Goal: Task Accomplishment & Management: Complete application form

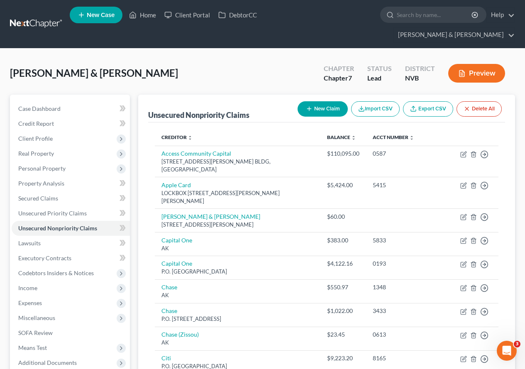
click at [466, 70] on icon "button" at bounding box center [462, 73] width 7 height 7
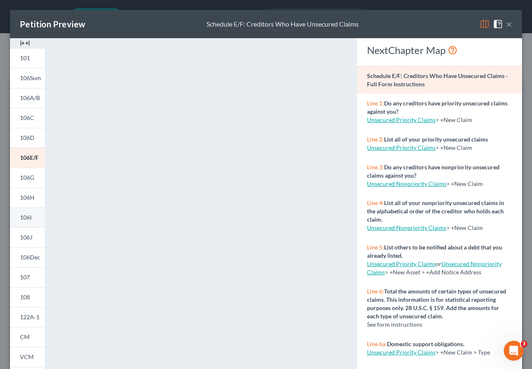
click at [34, 218] on link "106I" at bounding box center [27, 218] width 35 height 20
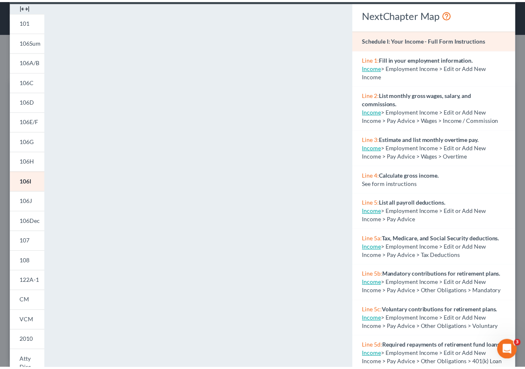
scroll to position [16, 0]
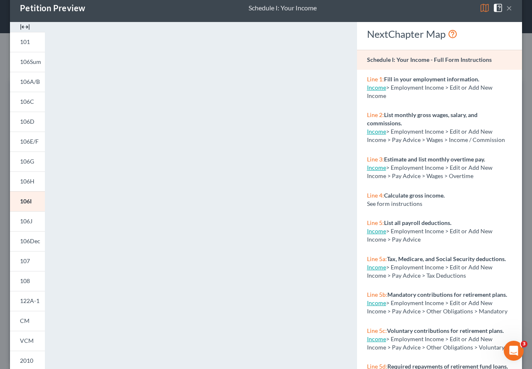
click at [506, 7] on button "×" at bounding box center [509, 8] width 6 height 10
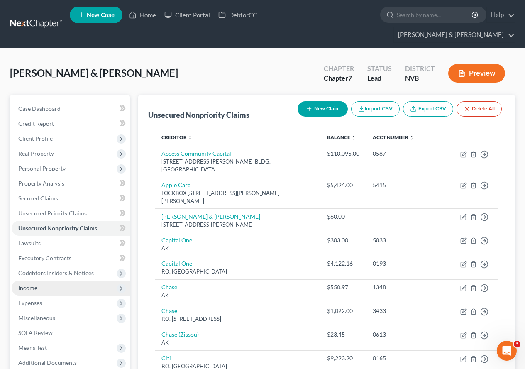
click at [76, 281] on span "Income" at bounding box center [71, 288] width 118 height 15
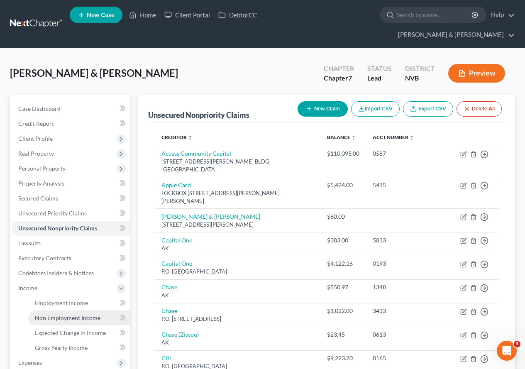
click at [80, 314] on span "Non Employment Income" at bounding box center [68, 317] width 66 height 7
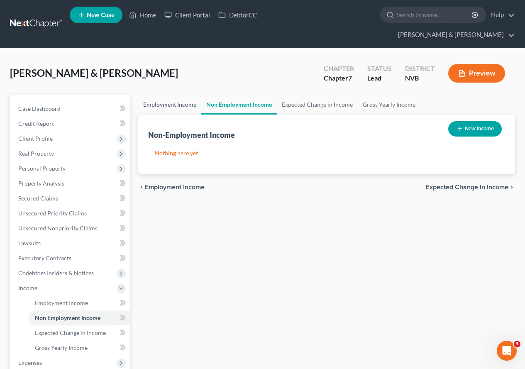
click at [170, 95] on link "Employment Income" at bounding box center [169, 105] width 63 height 20
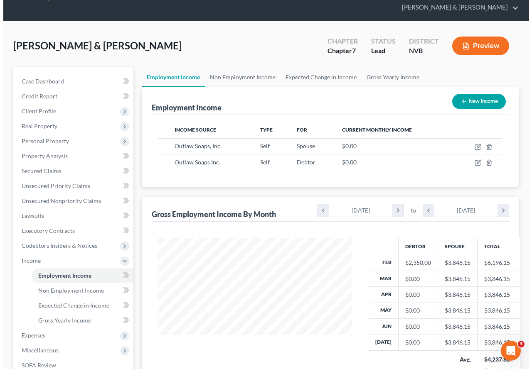
scroll to position [7, 0]
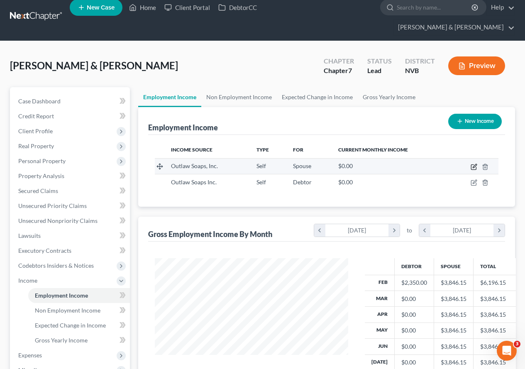
click at [475, 164] on icon "button" at bounding box center [475, 166] width 4 height 4
select select "1"
select select "31"
select select "0"
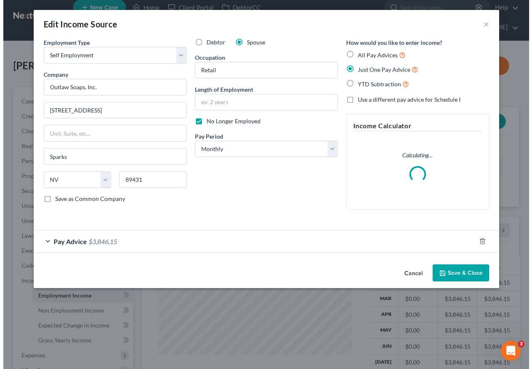
scroll to position [149, 213]
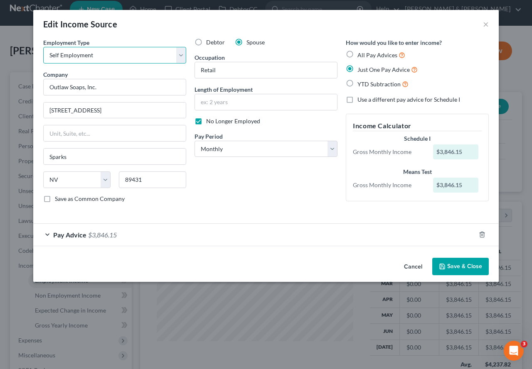
click at [183, 58] on select "Select Full or [DEMOGRAPHIC_DATA] Employment Self Employment" at bounding box center [114, 55] width 143 height 17
click at [72, 235] on span "Pay Advice" at bounding box center [69, 235] width 33 height 8
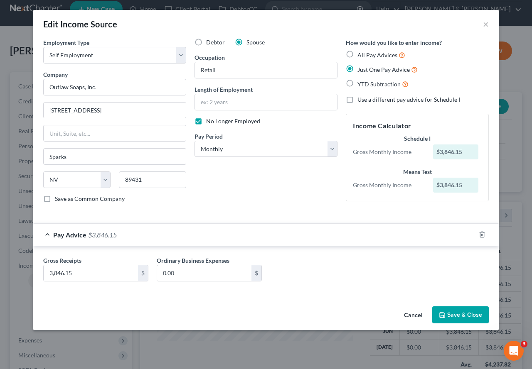
click at [374, 54] on span "All Pay Advices" at bounding box center [377, 55] width 40 height 7
click at [366, 54] on input "All Pay Advices" at bounding box center [363, 52] width 5 height 5
radio input "true"
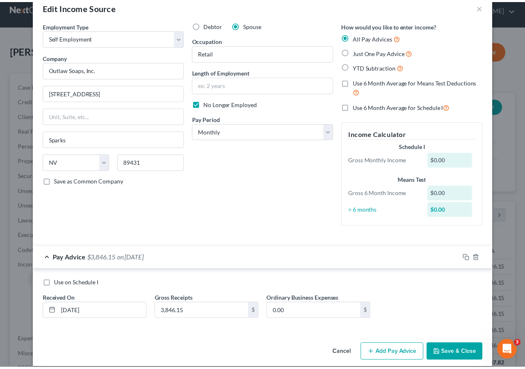
scroll to position [27, 0]
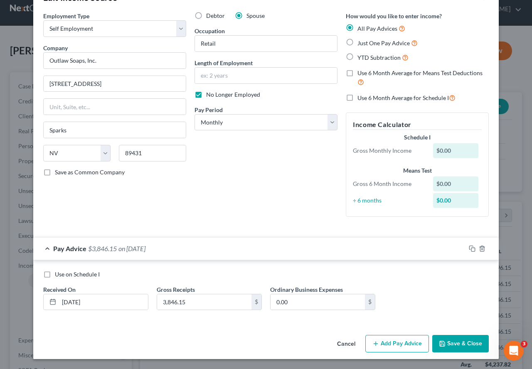
click at [449, 343] on button "Save & Close" at bounding box center [460, 343] width 56 height 17
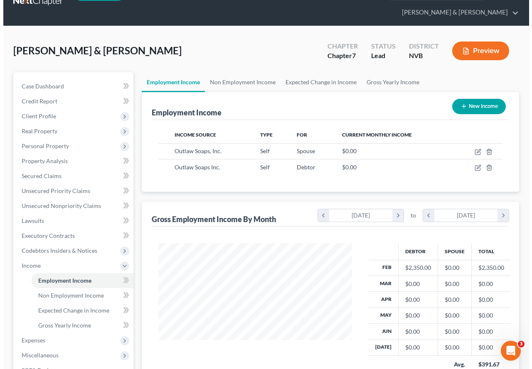
scroll to position [7, 0]
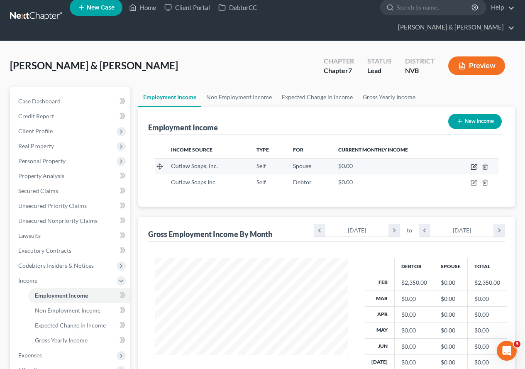
click at [473, 164] on icon "button" at bounding box center [474, 167] width 7 height 7
select select "1"
select select "31"
select select "0"
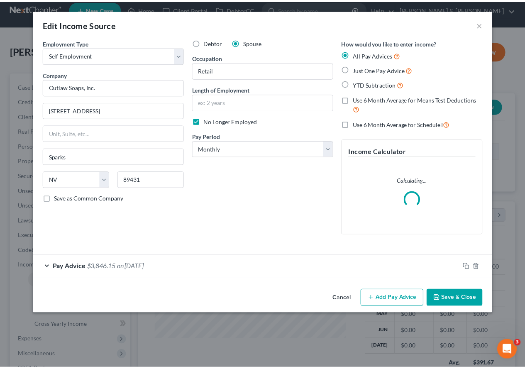
scroll to position [149, 213]
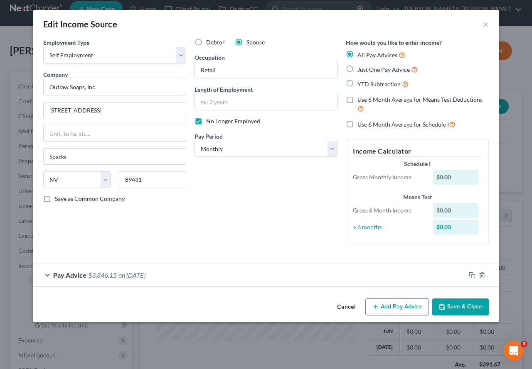
click at [455, 308] on button "Save & Close" at bounding box center [460, 307] width 56 height 17
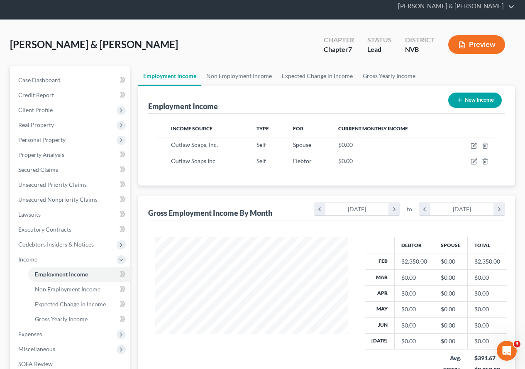
scroll to position [49, 0]
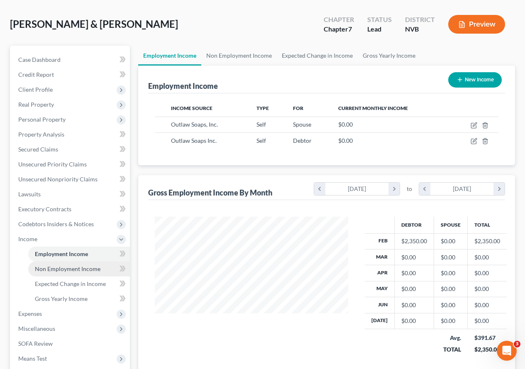
click at [91, 265] on span "Non Employment Income" at bounding box center [68, 268] width 66 height 7
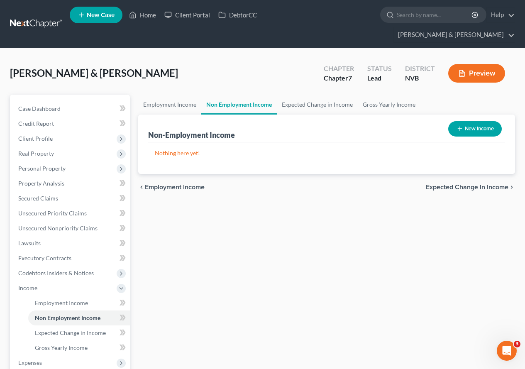
click at [165, 199] on div "[PERSON_NAME] & [PERSON_NAME] Upgraded Chapter Chapter 7 Status Lead District N…" at bounding box center [262, 275] width 525 height 453
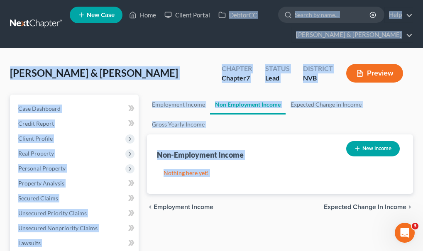
drag, startPoint x: 231, startPoint y: 80, endPoint x: 165, endPoint y: 317, distance: 245.7
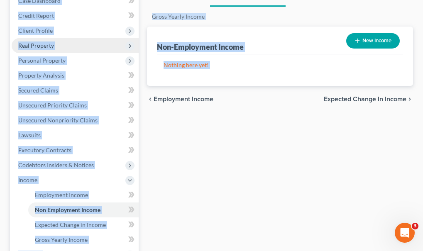
click at [123, 42] on span "Real Property" at bounding box center [75, 45] width 127 height 15
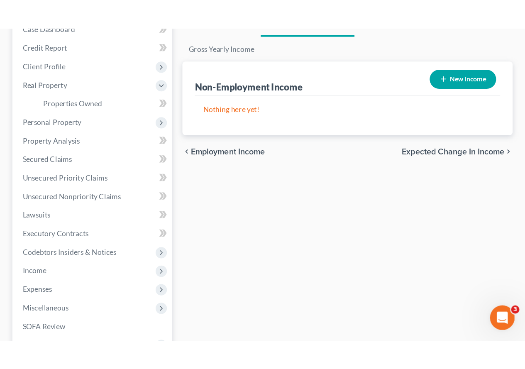
scroll to position [87, 0]
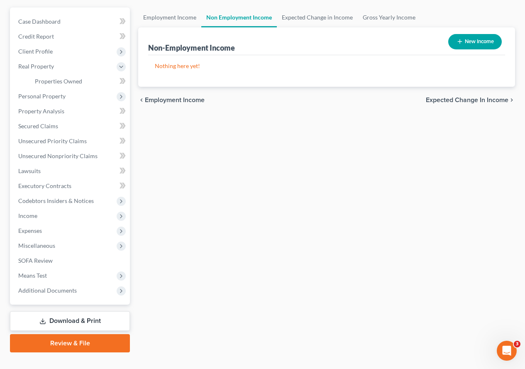
click at [477, 34] on button "New Income" at bounding box center [476, 41] width 54 height 15
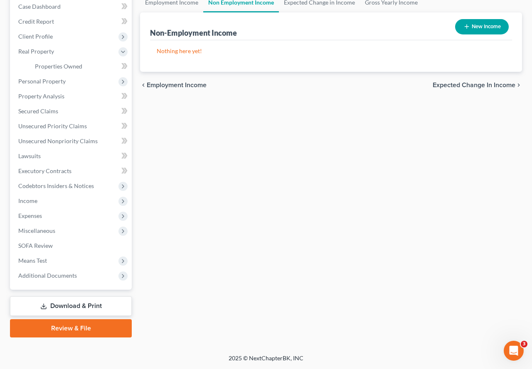
select select "0"
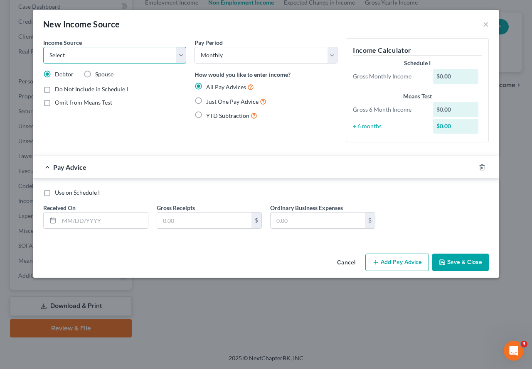
click at [183, 54] on select "Select Unemployment Disability (from employer) Pension Retirement Social Securi…" at bounding box center [114, 55] width 143 height 17
select select "7"
click at [43, 47] on select "Select Unemployment Disability (from employer) Pension Retirement Social Securi…" at bounding box center [114, 55] width 143 height 17
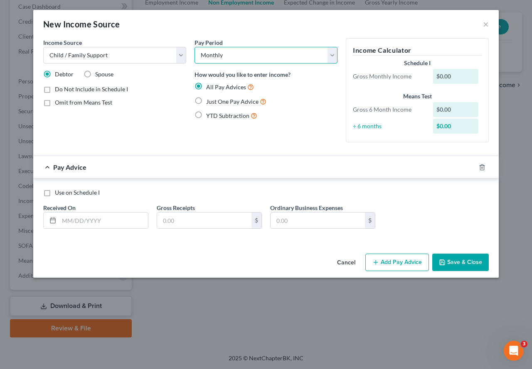
click at [328, 55] on select "Select Monthly Twice Monthly Every Other Week Weekly" at bounding box center [265, 55] width 143 height 17
click at [335, 54] on select "Select Monthly Twice Monthly Every Other Week Weekly" at bounding box center [265, 55] width 143 height 17
click at [247, 101] on span "Just One Pay Advice" at bounding box center [232, 101] width 52 height 7
click at [215, 101] on input "Just One Pay Advice" at bounding box center [211, 99] width 5 height 5
radio input "true"
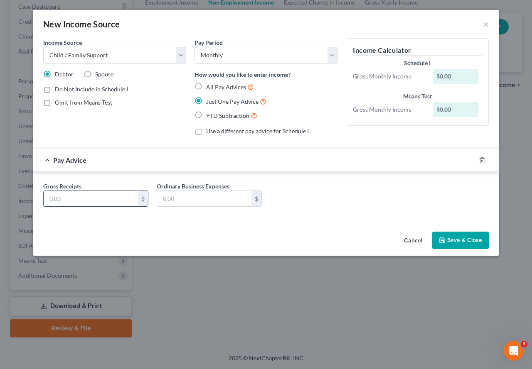
click at [132, 201] on input "text" at bounding box center [91, 199] width 94 height 16
click at [82, 200] on input "text" at bounding box center [91, 199] width 94 height 16
type input "10,000.00"
click at [461, 245] on button "Save & Close" at bounding box center [460, 240] width 56 height 17
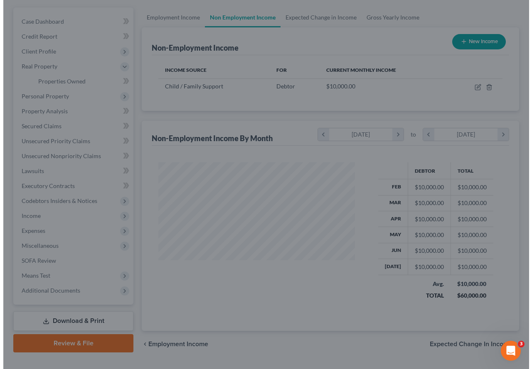
scroll to position [415187, 415125]
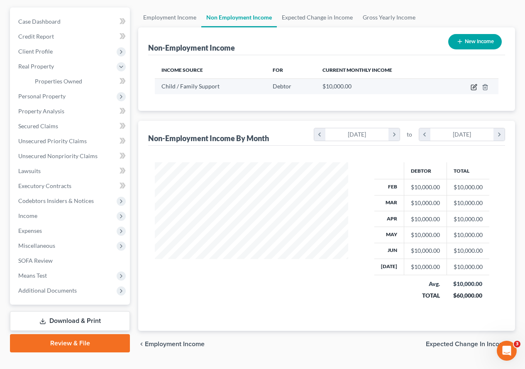
click at [474, 84] on icon "button" at bounding box center [474, 87] width 7 height 7
select select "7"
select select "0"
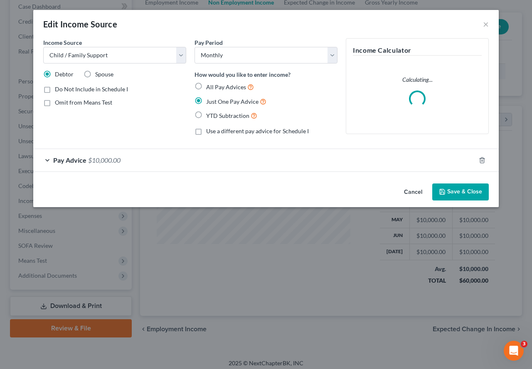
scroll to position [149, 213]
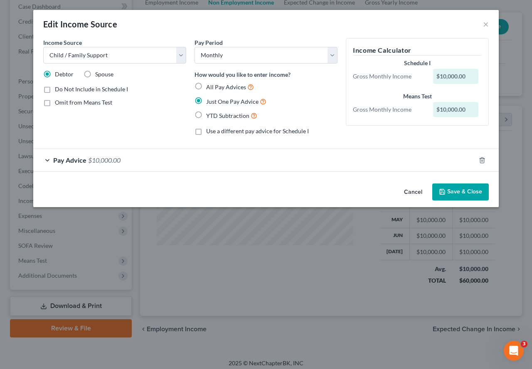
click at [221, 88] on span "All Pay Advices" at bounding box center [226, 86] width 40 height 7
click at [215, 88] on input "All Pay Advices" at bounding box center [211, 84] width 5 height 5
radio input "true"
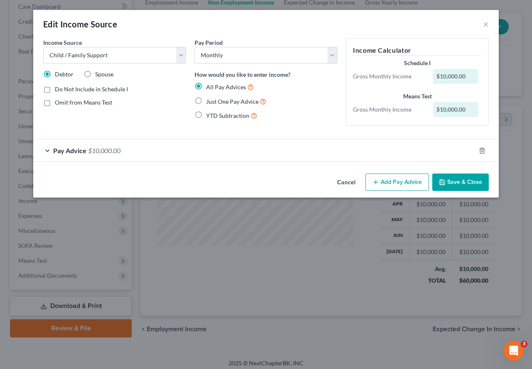
click at [47, 151] on div "Pay Advice $10,000.00" at bounding box center [254, 151] width 442 height 22
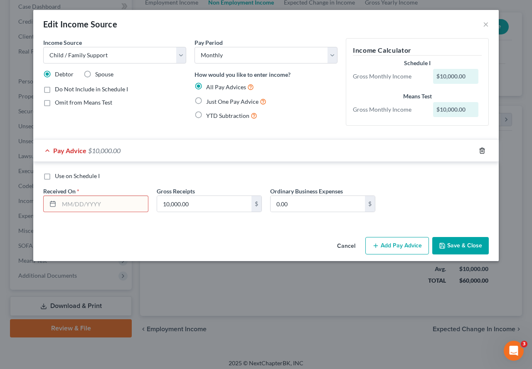
click at [481, 152] on icon "button" at bounding box center [481, 150] width 7 height 7
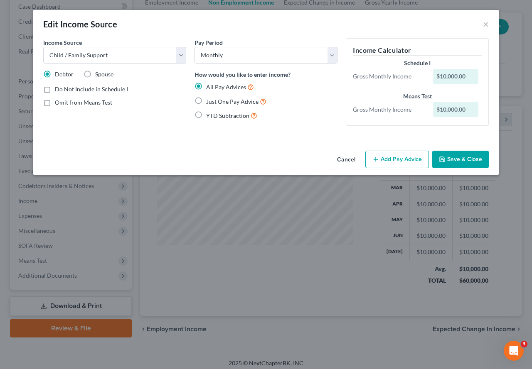
click at [406, 164] on button "Add Pay Advice" at bounding box center [397, 159] width 64 height 17
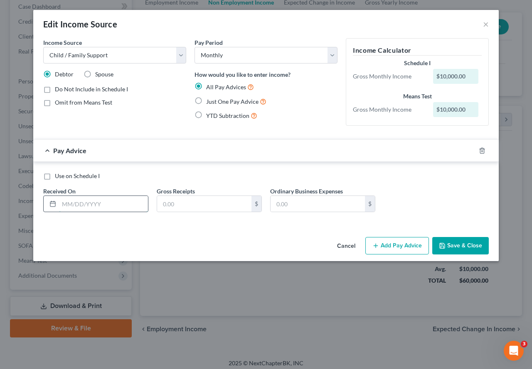
click at [74, 207] on input "text" at bounding box center [103, 204] width 89 height 16
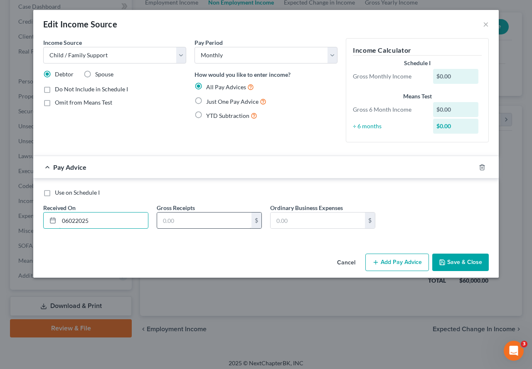
type input "06022025"
click at [204, 222] on input "text" at bounding box center [204, 221] width 94 height 16
type input "10,000.00"
drag, startPoint x: 69, startPoint y: 221, endPoint x: 74, endPoint y: 221, distance: 5.4
click at [70, 221] on input "06022025" at bounding box center [103, 221] width 89 height 16
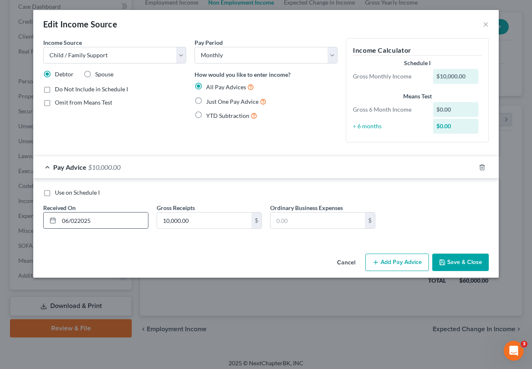
click at [78, 221] on input "06/022025" at bounding box center [103, 221] width 89 height 16
type input "[DATE]"
click at [401, 263] on button "Add Pay Advice" at bounding box center [397, 262] width 64 height 17
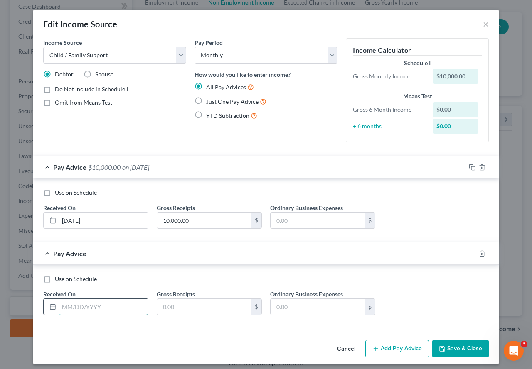
click at [67, 309] on input "text" at bounding box center [103, 307] width 89 height 16
type input "[DATE]"
click at [182, 305] on input "text" at bounding box center [204, 307] width 94 height 16
type input "8,000.00"
click at [403, 350] on button "Add Pay Advice" at bounding box center [397, 348] width 64 height 17
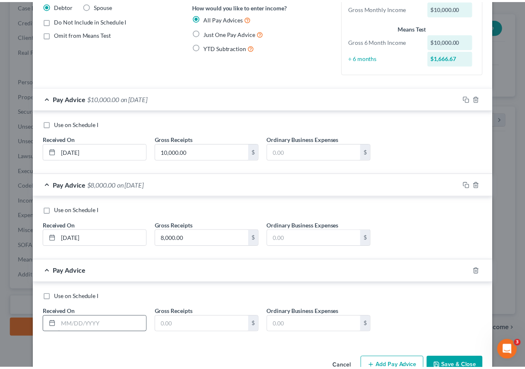
scroll to position [83, 0]
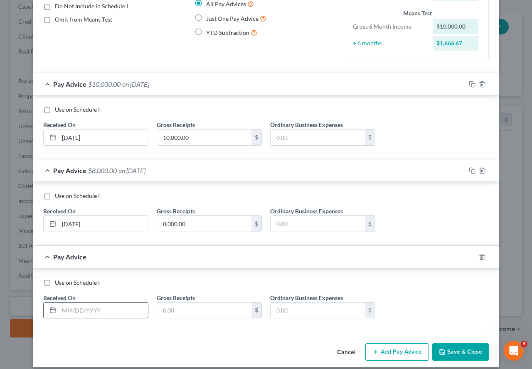
click at [97, 309] on input "text" at bounding box center [103, 311] width 89 height 16
type input "[DATE]"
click at [205, 316] on input "text" at bounding box center [204, 311] width 94 height 16
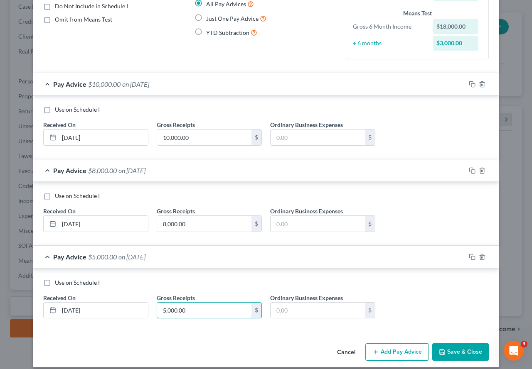
type input "5,000.00"
click at [219, 337] on div "Income Source * Select Unemployment Disability (from employer) Pension Retireme…" at bounding box center [265, 147] width 465 height 385
click at [464, 351] on button "Save & Close" at bounding box center [460, 351] width 56 height 17
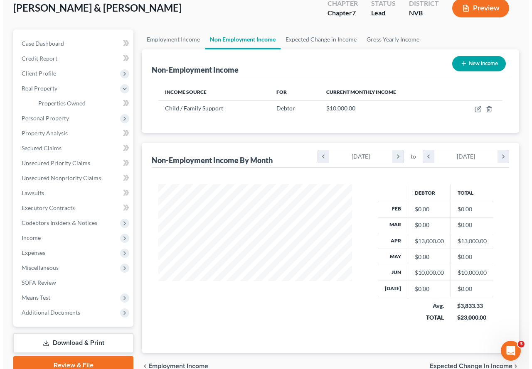
scroll to position [51, 0]
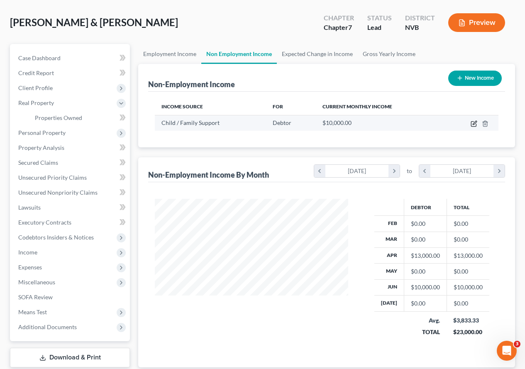
click at [472, 120] on icon "button" at bounding box center [474, 123] width 7 height 7
select select "7"
select select "0"
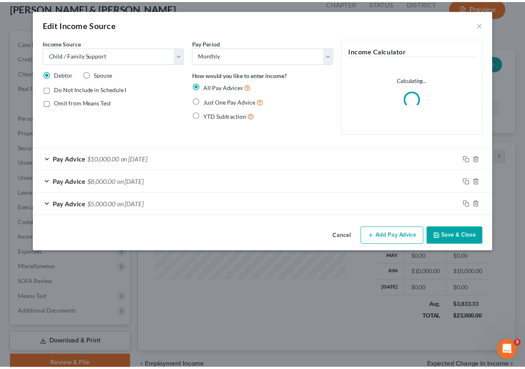
scroll to position [149, 213]
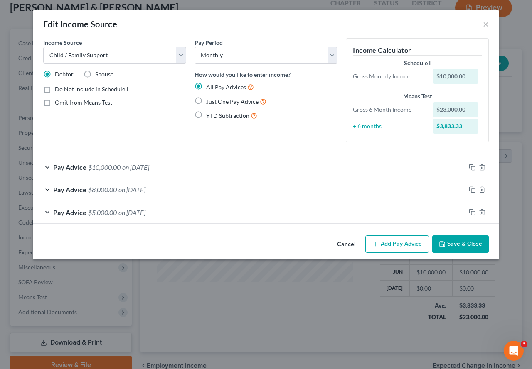
click at [81, 102] on span "Omit from Means Test" at bounding box center [83, 102] width 57 height 7
click at [64, 102] on input "Omit from Means Test" at bounding box center [60, 100] width 5 height 5
checkbox input "true"
click at [45, 167] on div "Pay Advice $10,000.00 on [DATE]" at bounding box center [249, 167] width 432 height 22
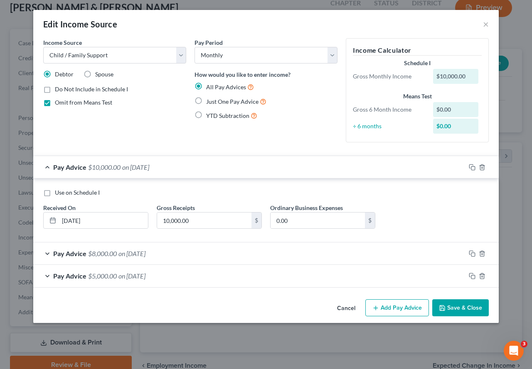
click at [45, 167] on div "Pay Advice $10,000.00 on [DATE]" at bounding box center [249, 167] width 432 height 22
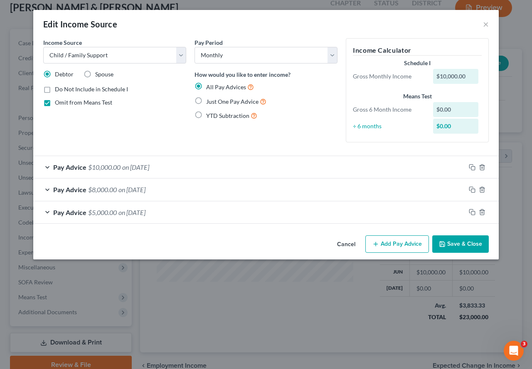
click at [468, 246] on button "Save & Close" at bounding box center [460, 243] width 56 height 17
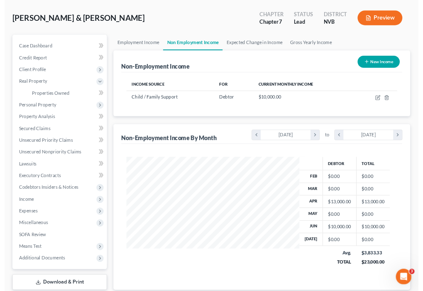
scroll to position [116, 249]
